Goal: Information Seeking & Learning: Learn about a topic

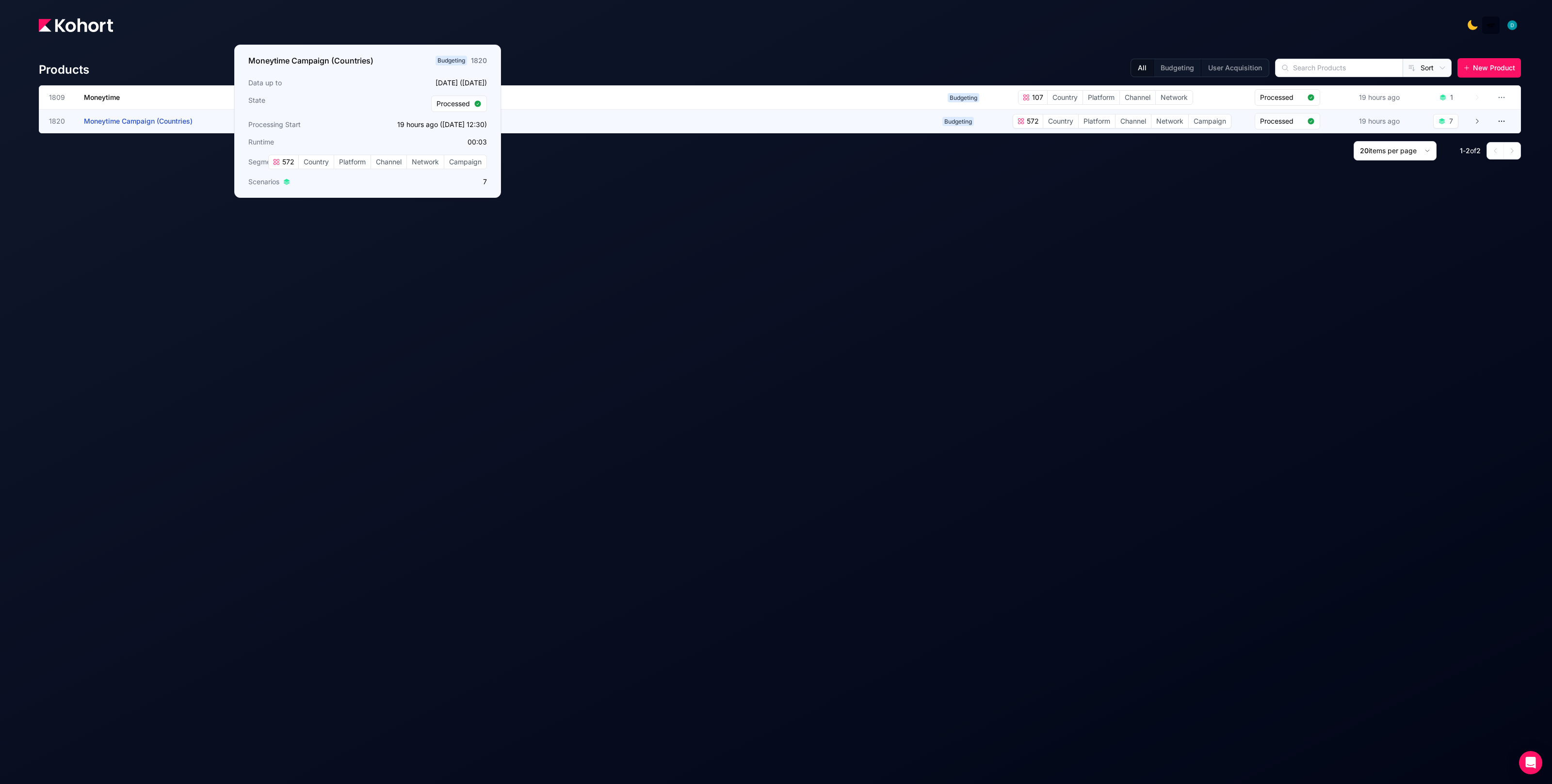
click at [153, 124] on span "Moneytime Campaign (Countries)" at bounding box center [138, 121] width 108 height 8
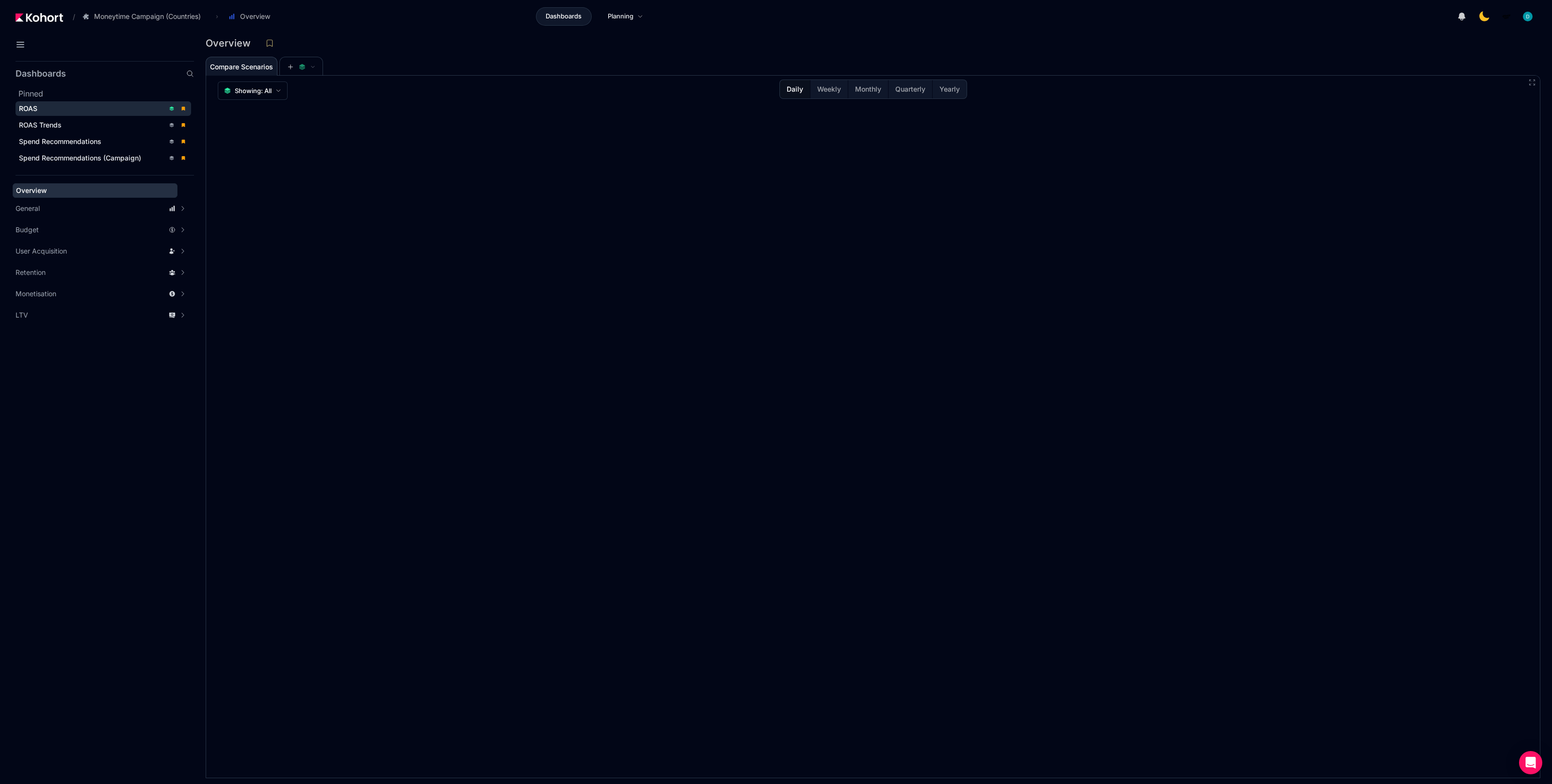
click at [53, 108] on div "ROAS" at bounding box center [92, 108] width 145 height 9
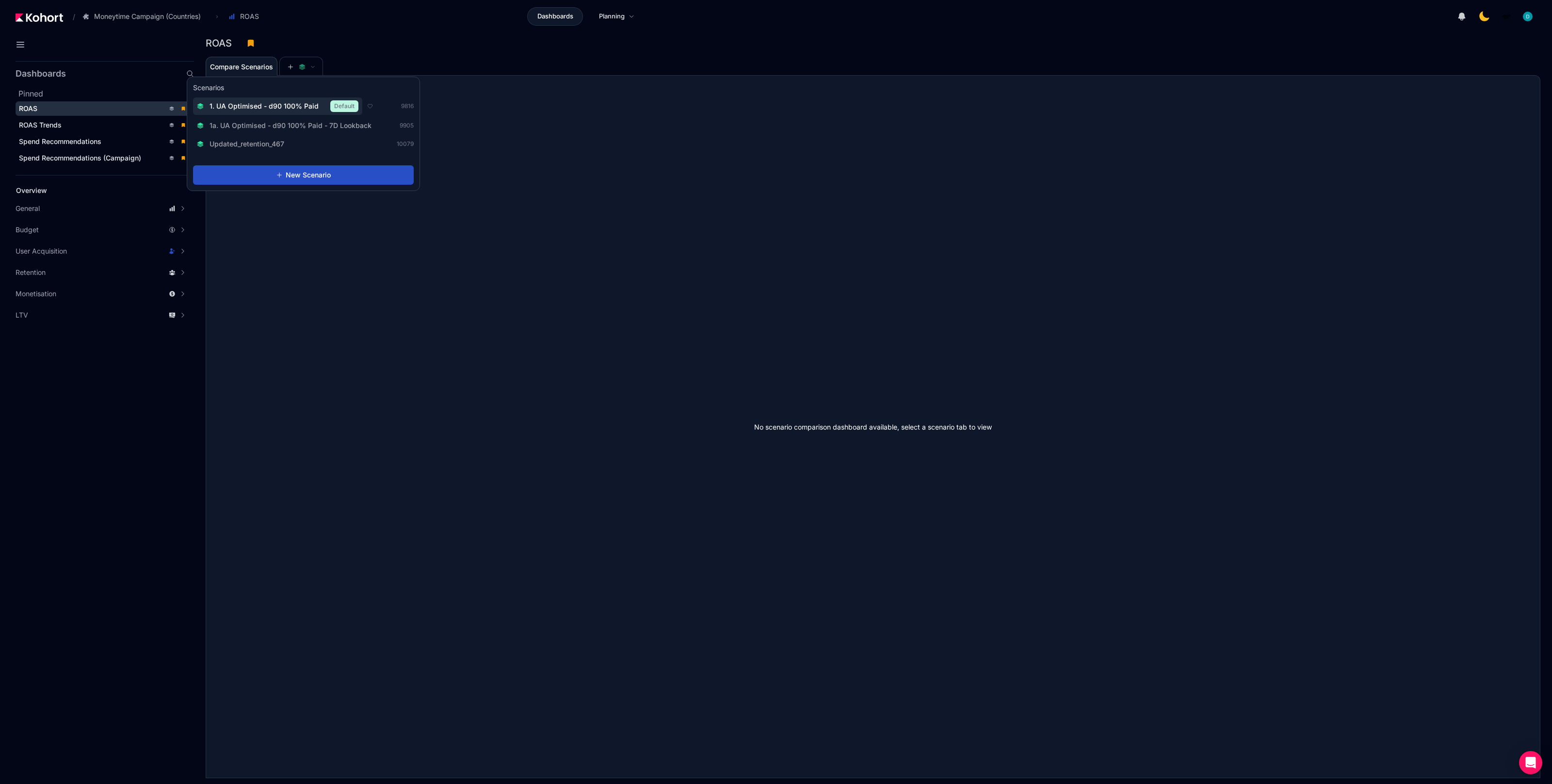
click at [279, 108] on span "1. UA Optimised - d90 100% Paid" at bounding box center [264, 106] width 109 height 9
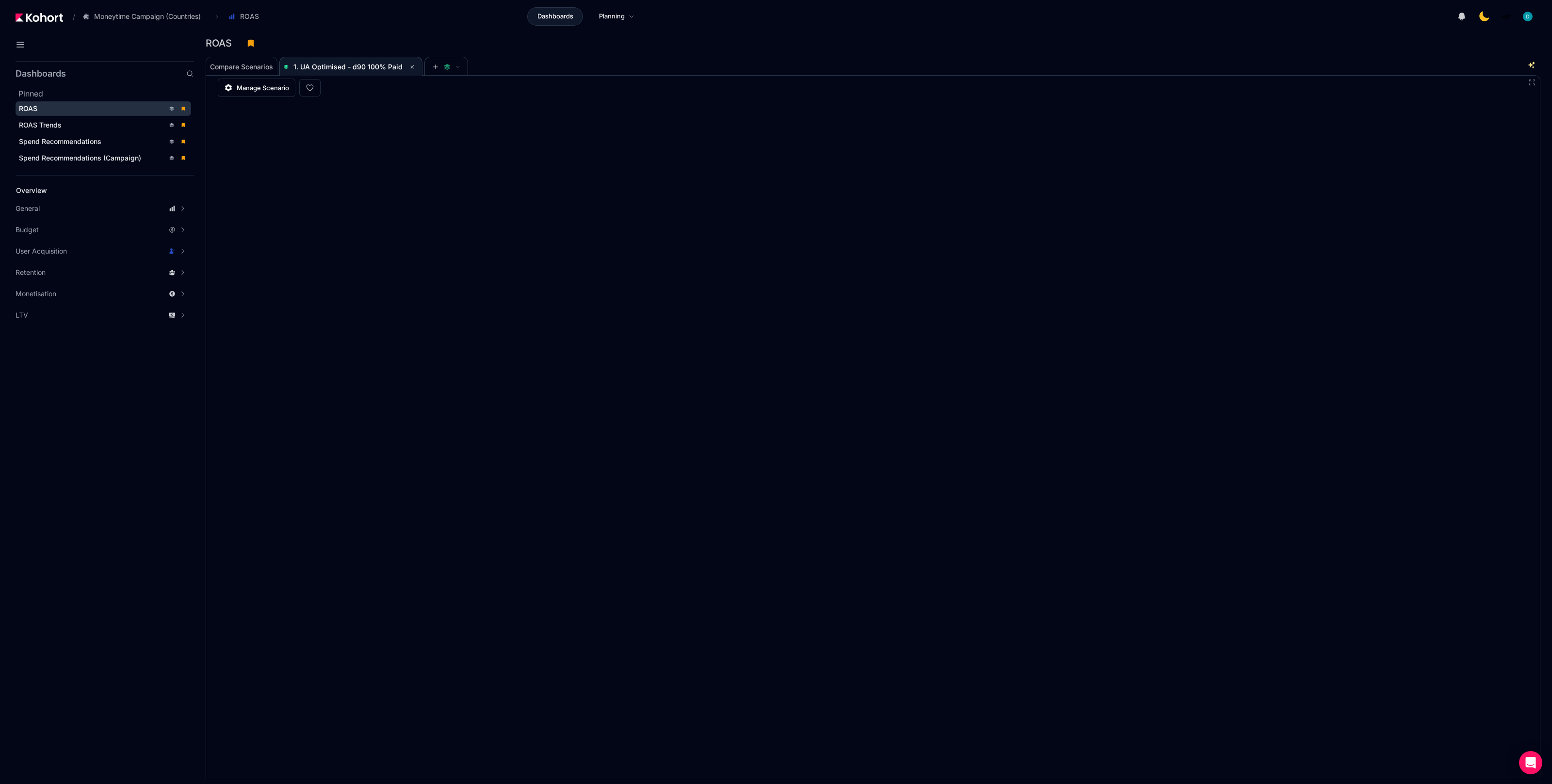
click at [527, 65] on div "Compare Scenarios 1. UA Optimised - d90 100% Paid" at bounding box center [859, 66] width 1308 height 20
